Goal: Use online tool/utility: Utilize a website feature to perform a specific function

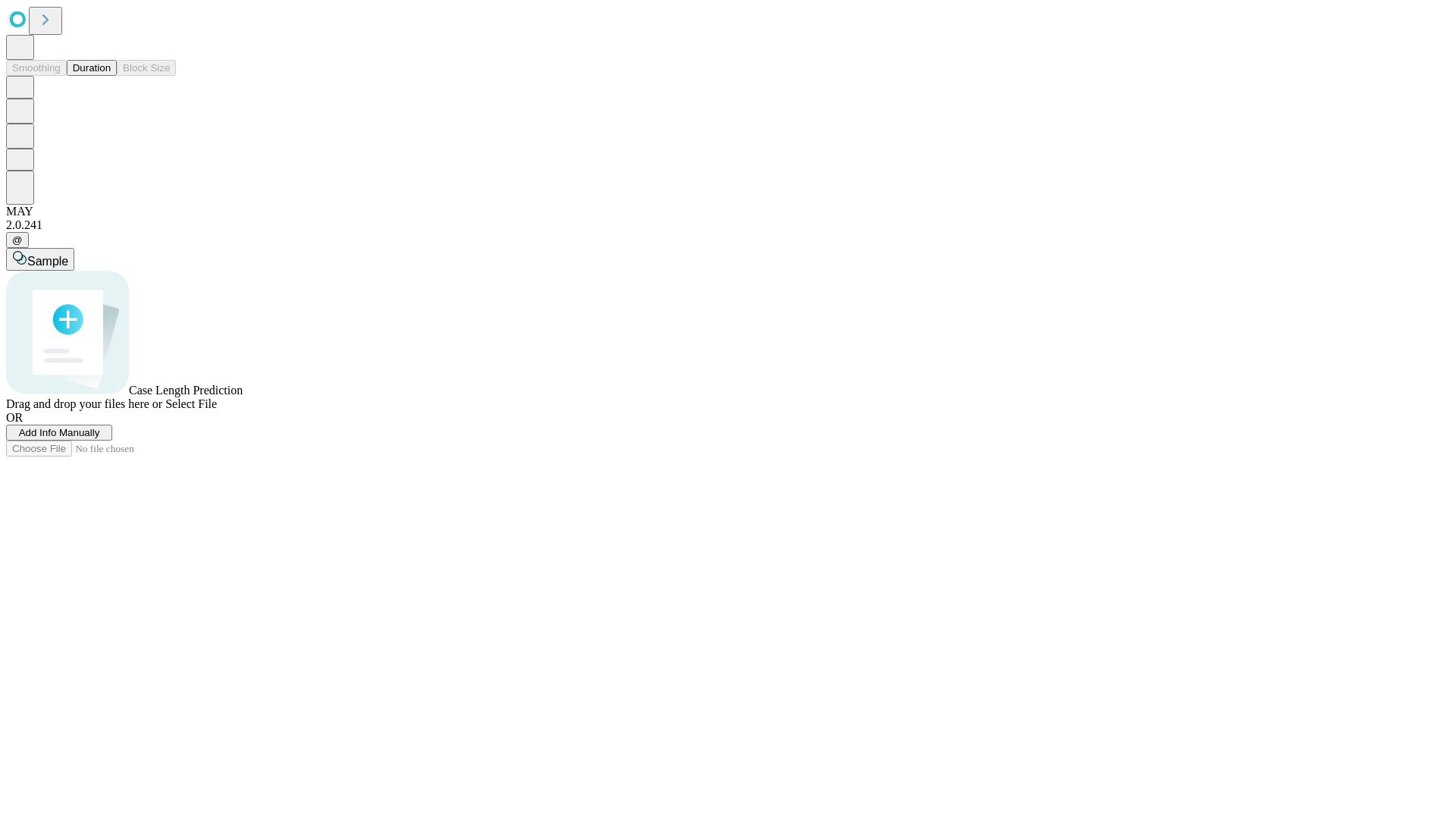
click at [111, 76] on button "Duration" at bounding box center [92, 68] width 50 height 16
click at [100, 438] on span "Add Info Manually" at bounding box center [60, 433] width 81 height 11
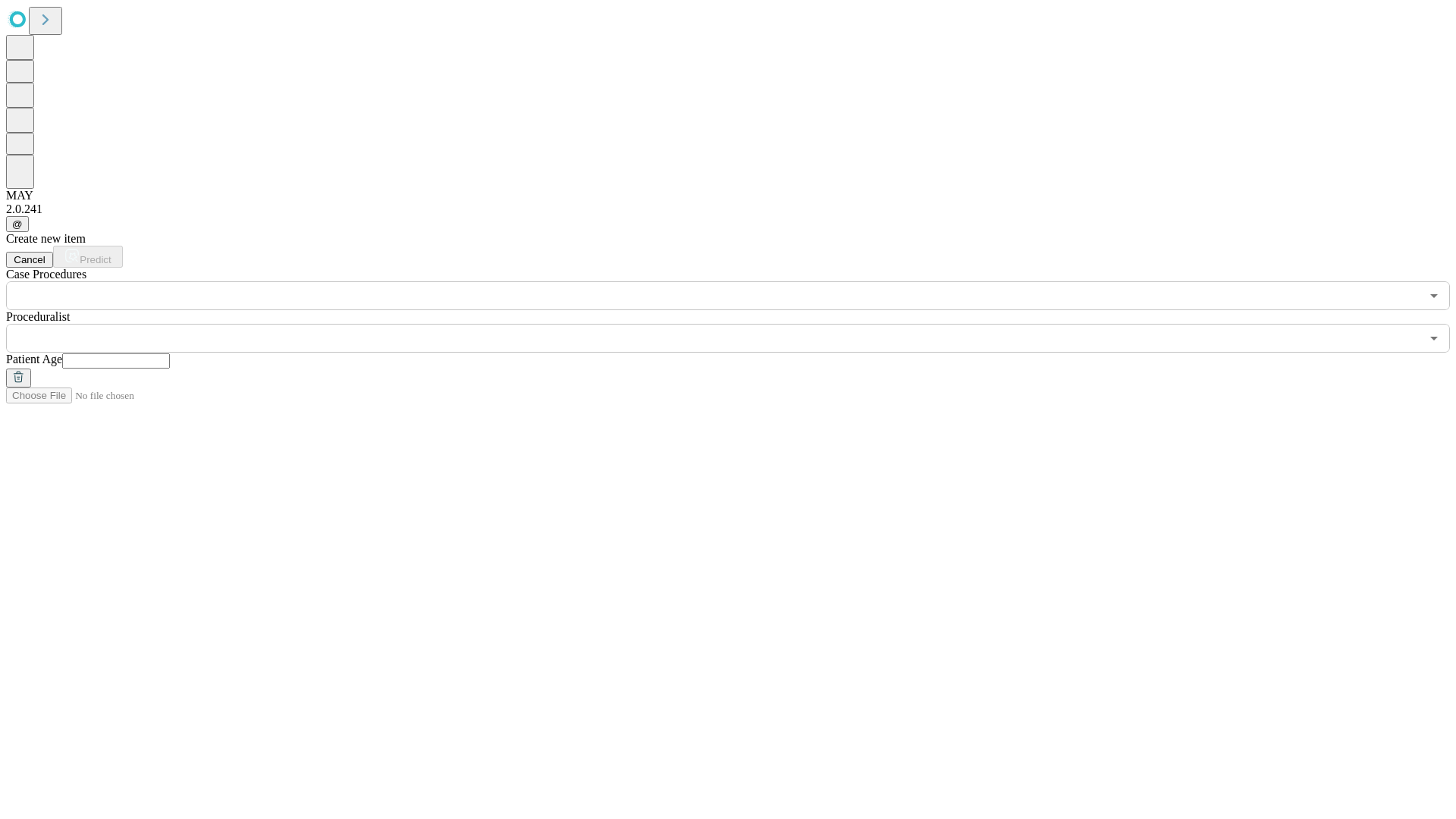
click at [170, 354] on input "text" at bounding box center [115, 361] width 108 height 15
type input "**"
click at [738, 323] on input "text" at bounding box center [713, 338] width 1414 height 29
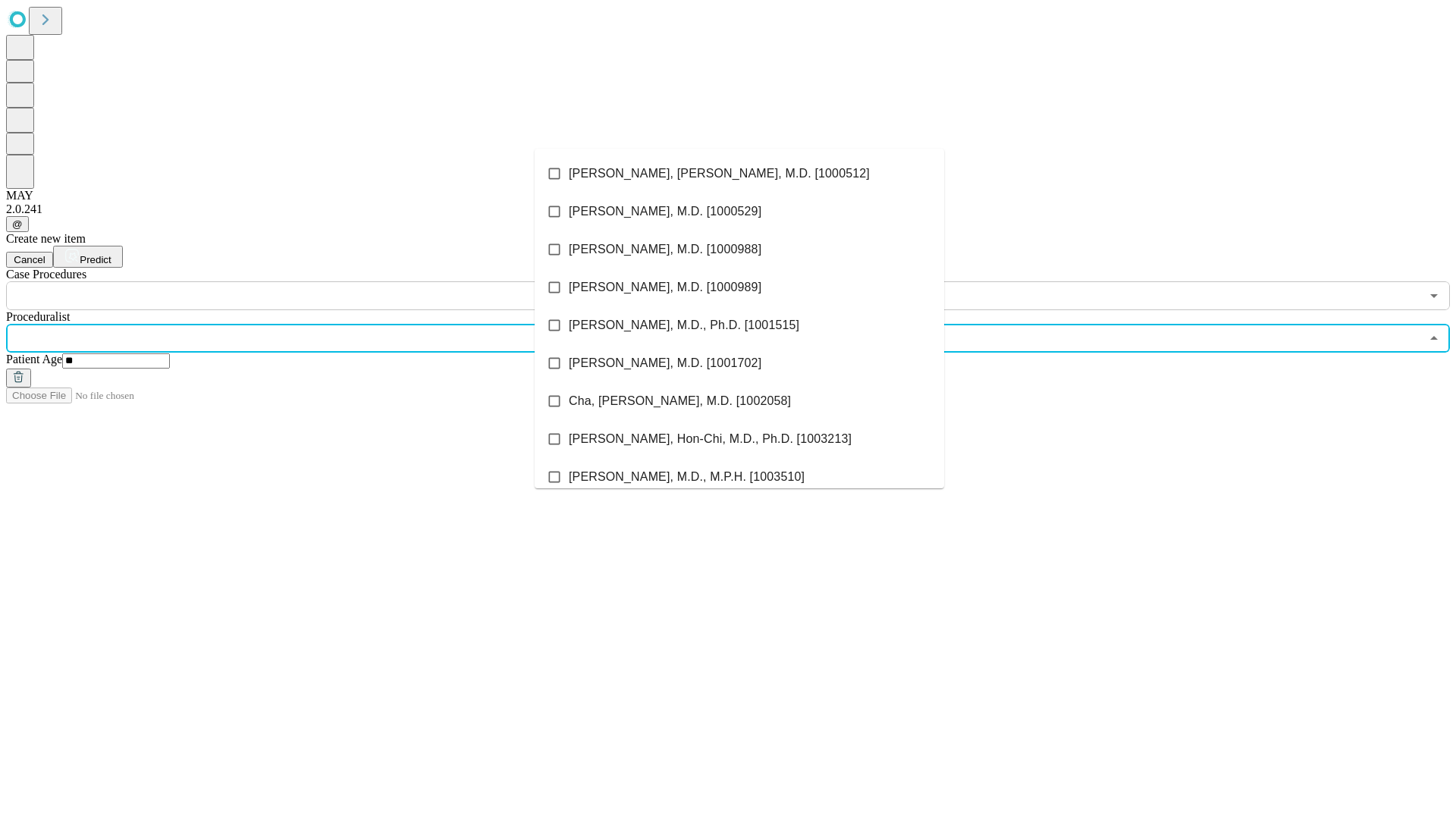
click at [739, 174] on li "[PERSON_NAME], [PERSON_NAME], M.D. [1000512]" at bounding box center [739, 174] width 409 height 38
click at [319, 281] on input "text" at bounding box center [713, 296] width 1414 height 29
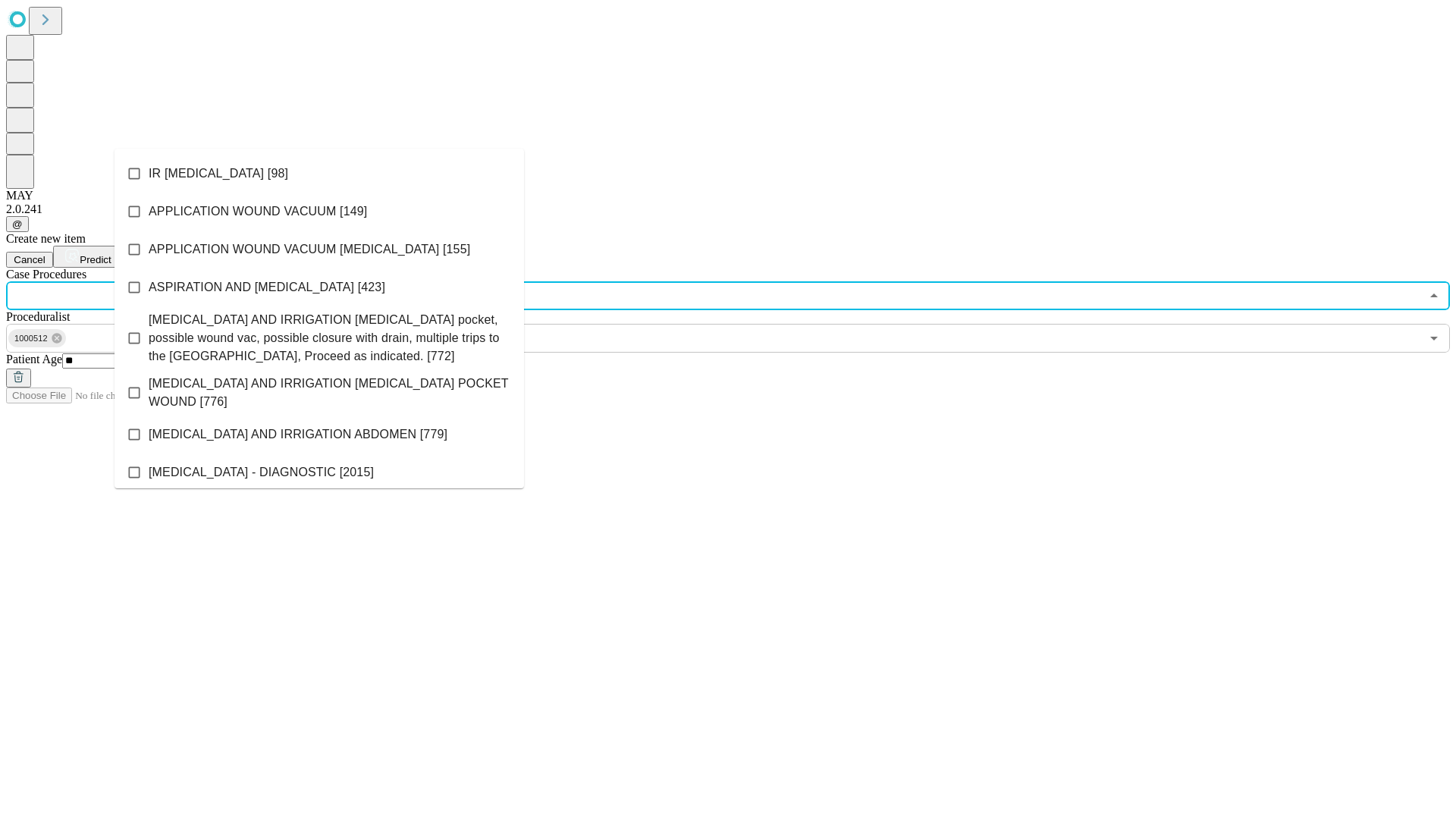
click at [319, 174] on li "IR [MEDICAL_DATA] [98]" at bounding box center [319, 174] width 409 height 38
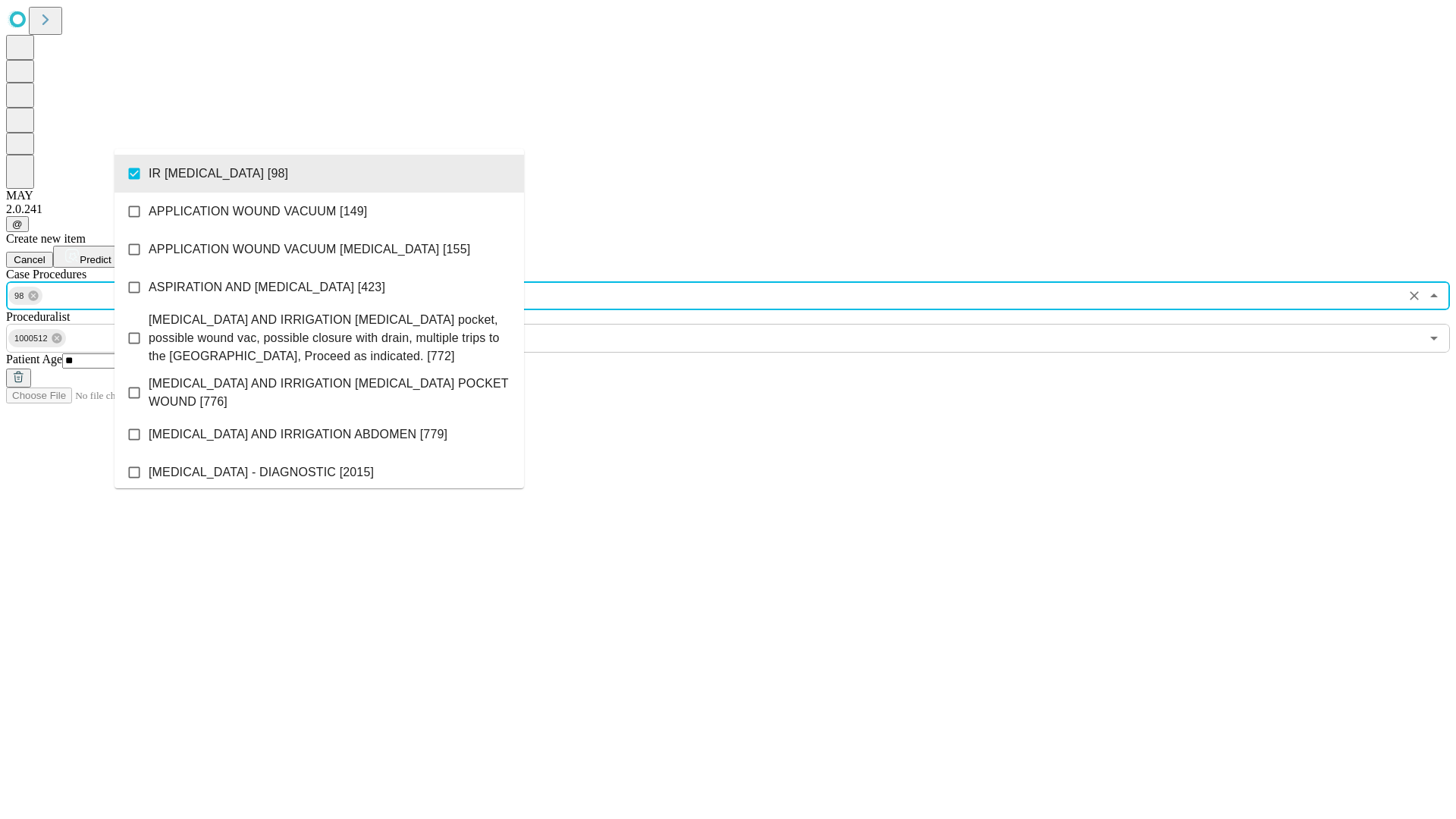
click at [111, 254] on span "Predict" at bounding box center [95, 260] width 31 height 11
